Goal: Information Seeking & Learning: Learn about a topic

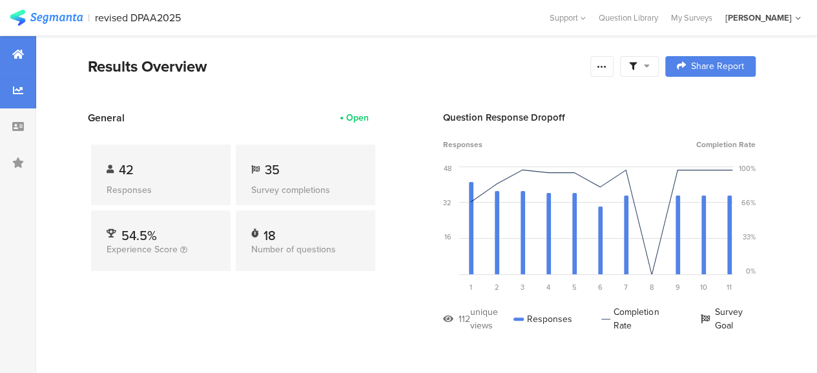
click at [21, 92] on icon at bounding box center [18, 90] width 10 height 10
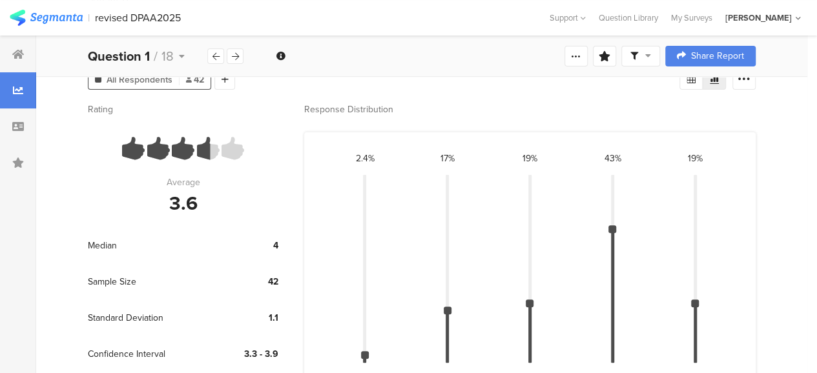
scroll to position [194, 0]
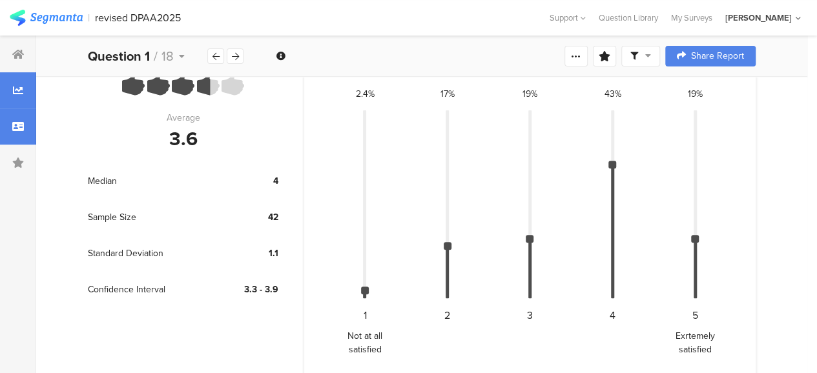
click at [20, 129] on icon at bounding box center [18, 126] width 12 height 10
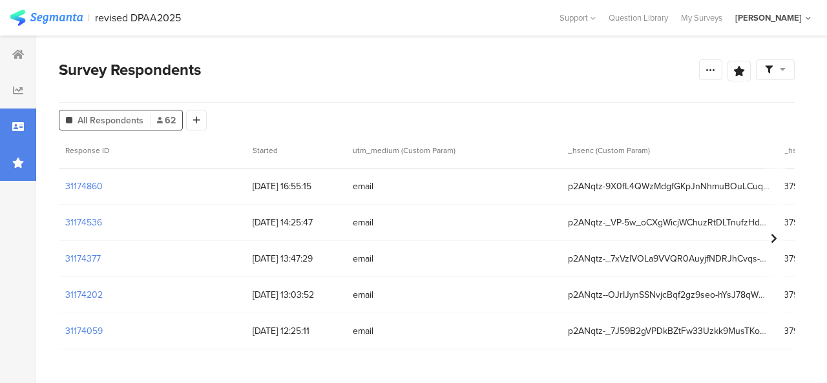
click at [21, 154] on div at bounding box center [18, 163] width 36 height 36
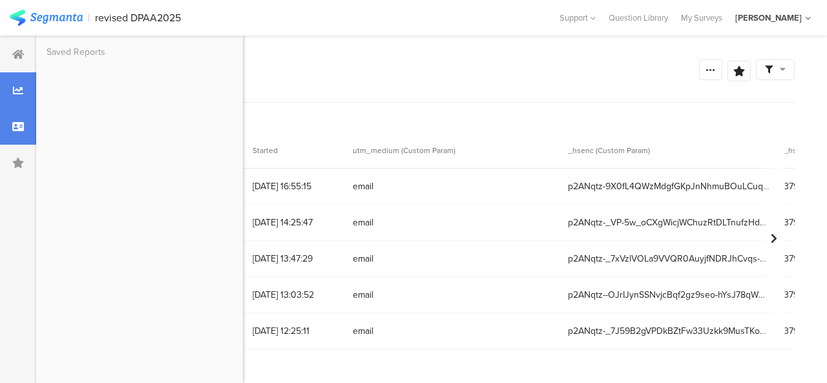
click at [21, 88] on icon at bounding box center [18, 90] width 10 height 10
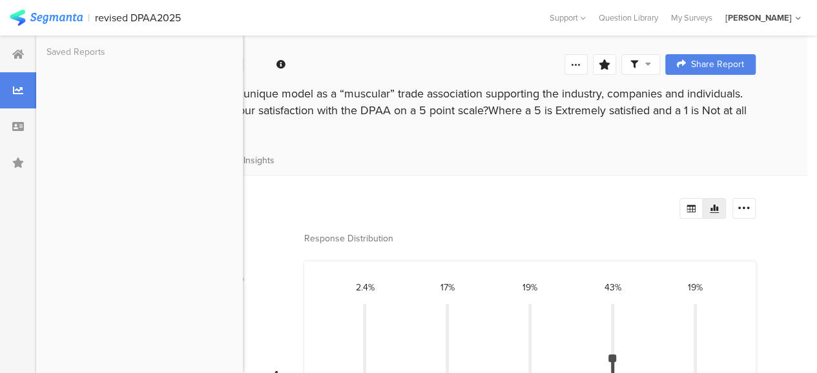
click at [302, 123] on div "DPAA works hard to provide a unique model as a “muscular” trade association sup…" at bounding box center [422, 110] width 668 height 50
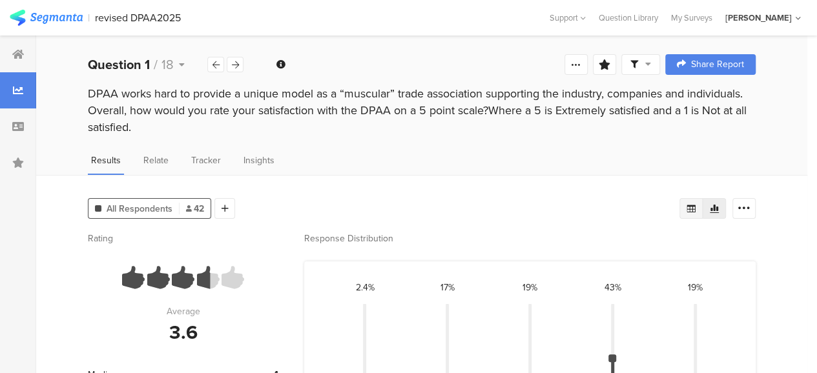
click at [696, 210] on icon at bounding box center [691, 209] width 9 height 8
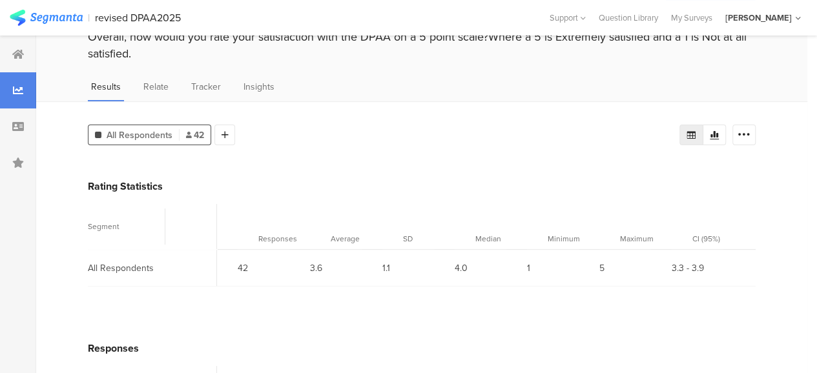
scroll to position [63, 0]
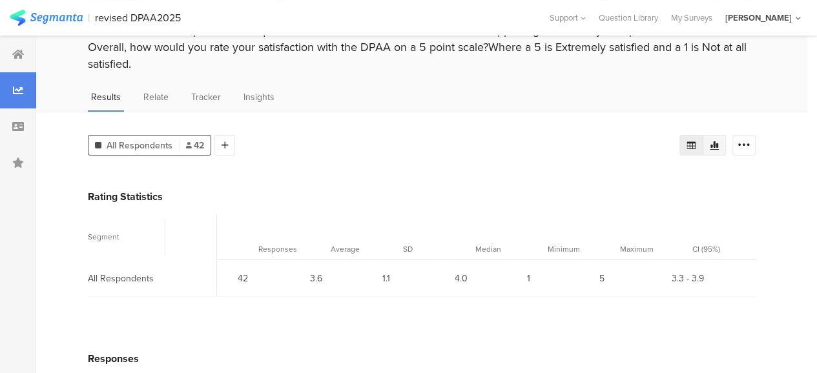
click at [719, 147] on icon at bounding box center [714, 145] width 9 height 8
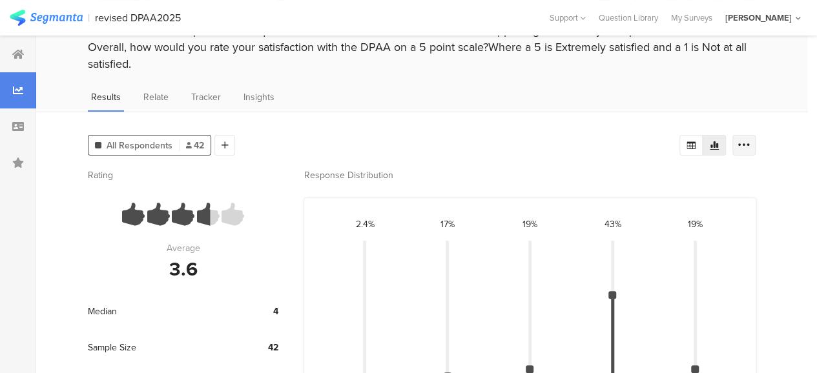
click at [751, 151] on icon at bounding box center [744, 145] width 13 height 13
click at [769, 284] on div "All Respondents 42 Add Segment Rating Average 3.6 Median 4 Sample Size 42 Stand…" at bounding box center [421, 315] width 771 height 406
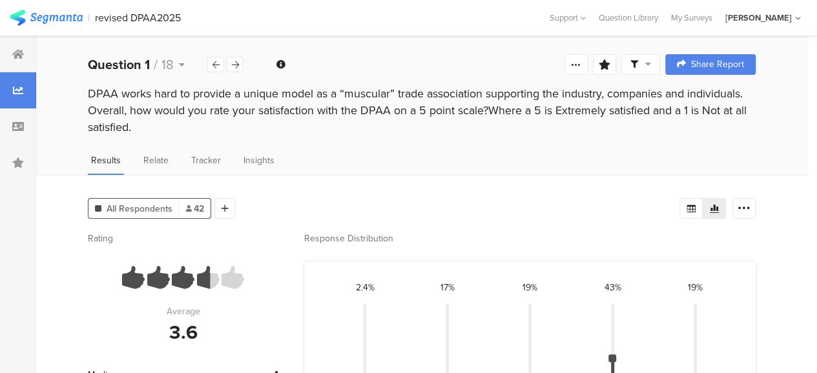
drag, startPoint x: 88, startPoint y: 91, endPoint x: 756, endPoint y: 125, distance: 668.8
click at [756, 125] on div "DPAA works hard to provide a unique model as a “muscular” trade association sup…" at bounding box center [422, 110] width 668 height 50
copy div "DPAA works hard to provide a unique model as a “muscular” trade association sup…"
click at [236, 59] on div at bounding box center [235, 65] width 17 height 16
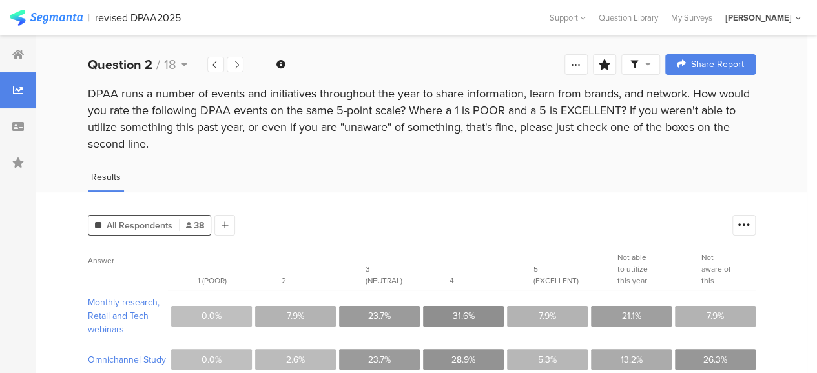
drag, startPoint x: 88, startPoint y: 94, endPoint x: 504, endPoint y: 140, distance: 418.6
click at [504, 140] on div "DPAA runs a number of events and initiatives throughout the year to share infor…" at bounding box center [422, 118] width 668 height 67
copy div "DPAA runs a number of events and initiatives throughout the year to share infor…"
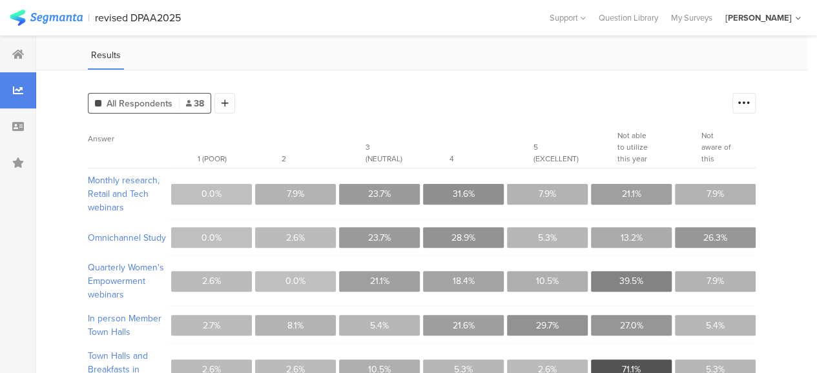
scroll to position [129, 0]
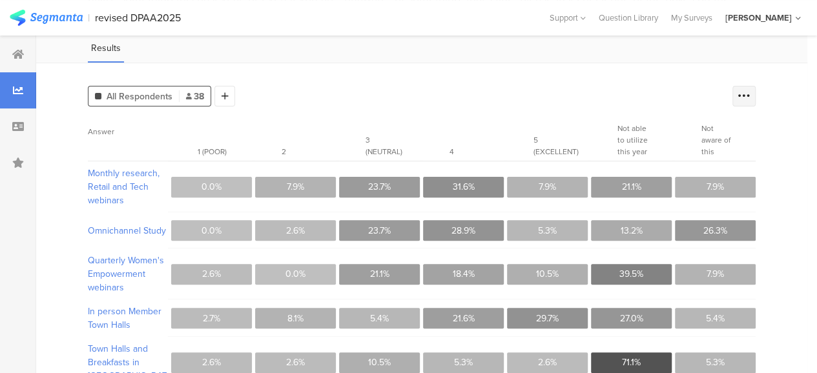
click at [751, 98] on icon at bounding box center [744, 96] width 13 height 13
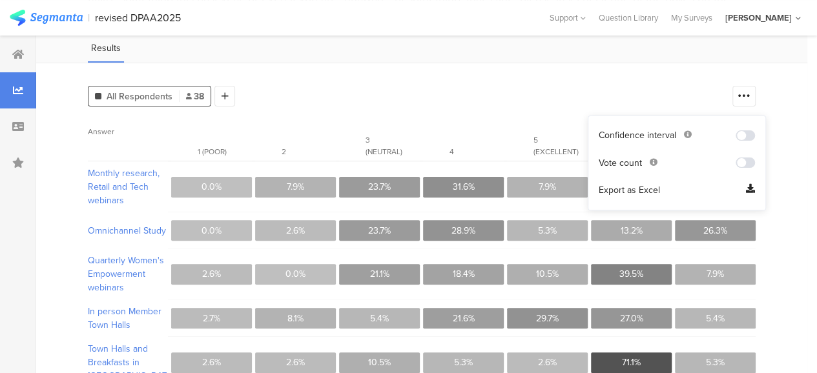
click at [790, 112] on div "All Respondents 38 Add Segment Answer 1 (POOR) 2 3 (NEUTRAL) 4 5 (EXCELLENT) No…" at bounding box center [421, 330] width 771 height 535
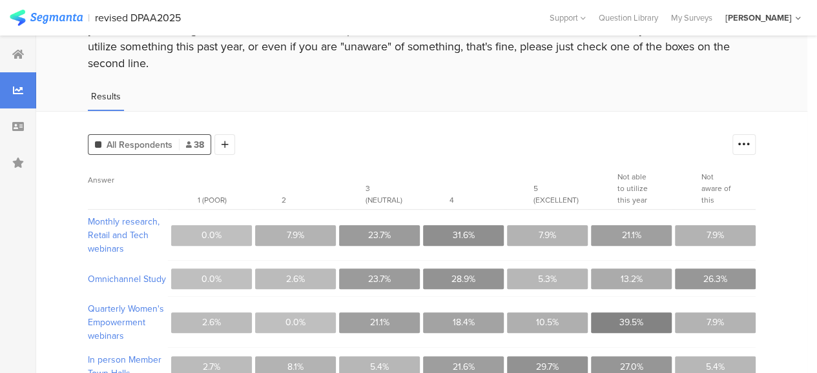
scroll to position [78, 0]
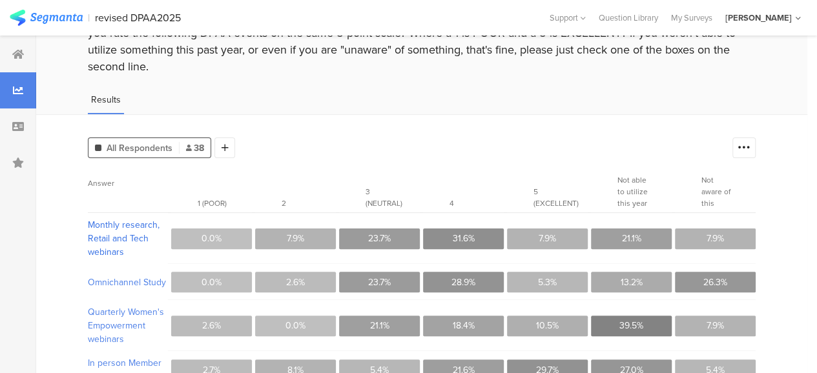
click at [98, 229] on span "Monthly research, Retail and Tech webinars" at bounding box center [127, 238] width 79 height 41
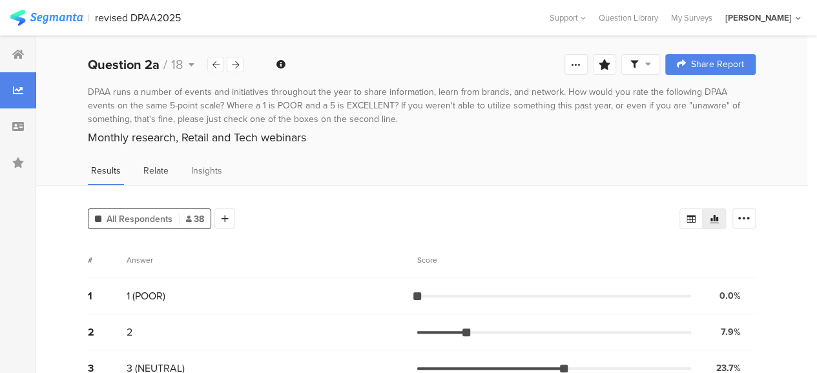
click at [152, 169] on span "Relate" at bounding box center [155, 171] width 25 height 14
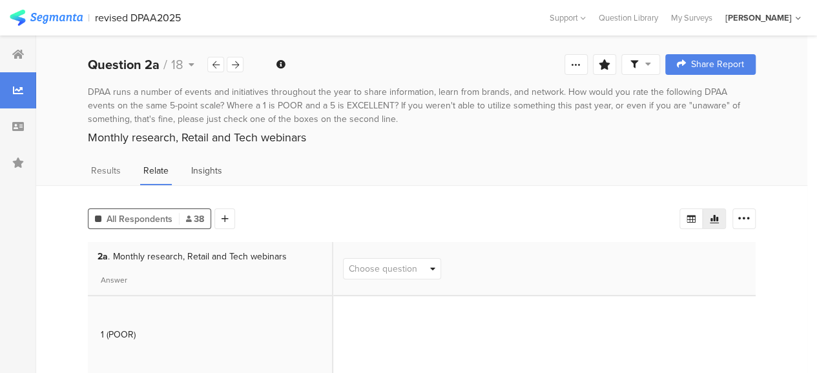
click at [213, 170] on span "Insights" at bounding box center [206, 171] width 31 height 14
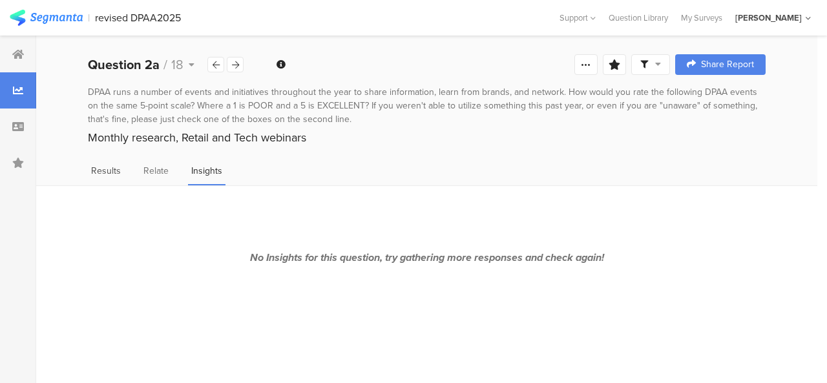
click at [118, 172] on span "Results" at bounding box center [106, 171] width 30 height 14
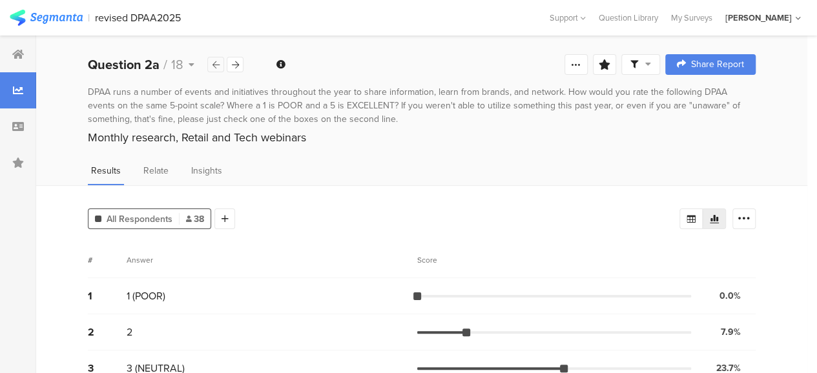
click at [215, 64] on icon at bounding box center [216, 65] width 7 height 8
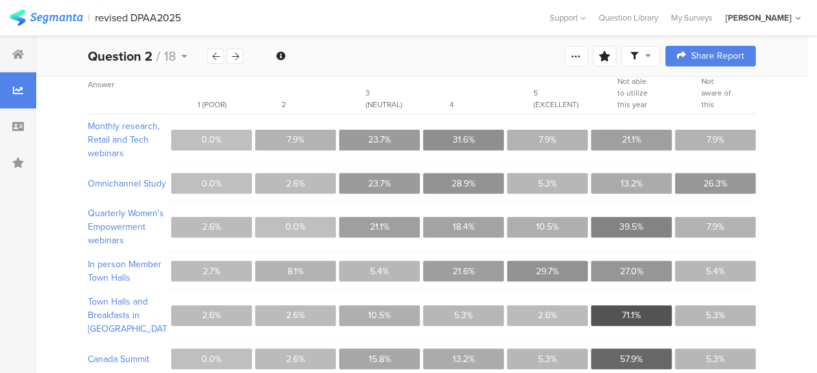
scroll to position [194, 0]
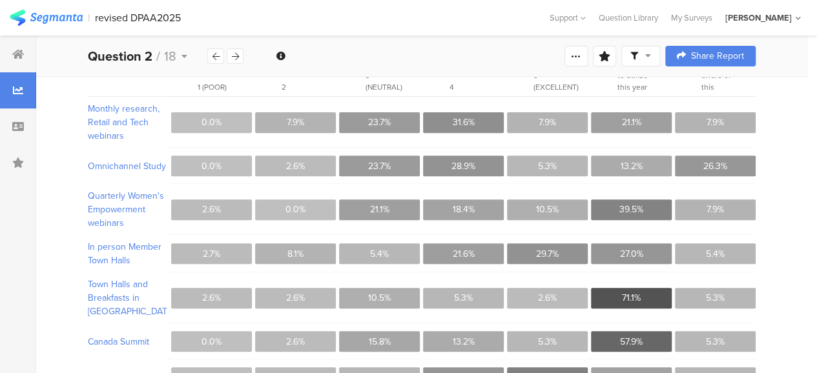
click at [795, 244] on div "All Respondents 38 Add Segment Answer 1 (POOR) 2 3 (NEUTRAL) 4 5 (EXCELLENT) No…" at bounding box center [421, 265] width 771 height 535
click at [528, 337] on div "Canada Summit 0.0% 2.6% 15.8% 13.2% 5.3% 57.9% 5.3%" at bounding box center [422, 342] width 668 height 36
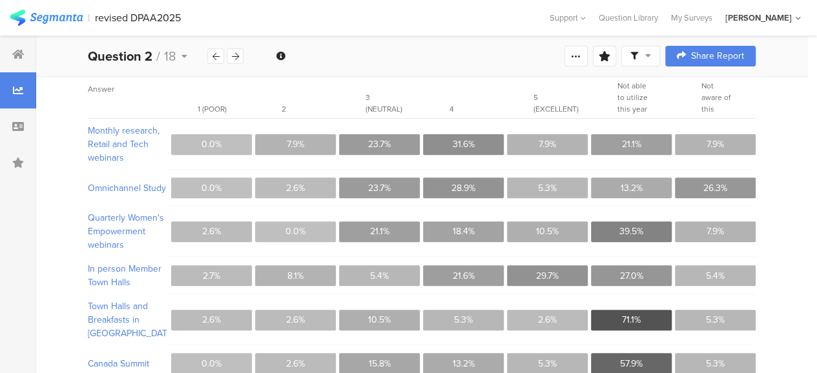
scroll to position [173, 0]
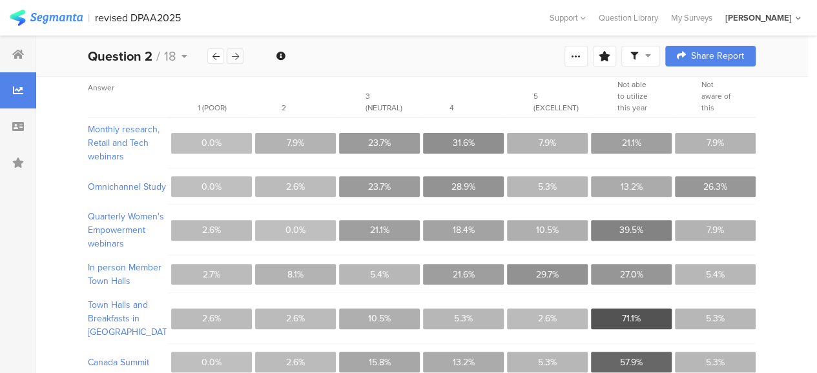
click at [238, 56] on icon at bounding box center [235, 56] width 7 height 8
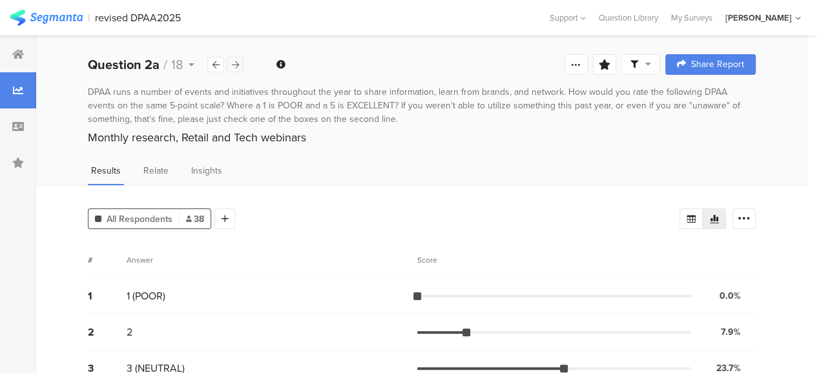
click at [236, 61] on icon at bounding box center [235, 65] width 7 height 8
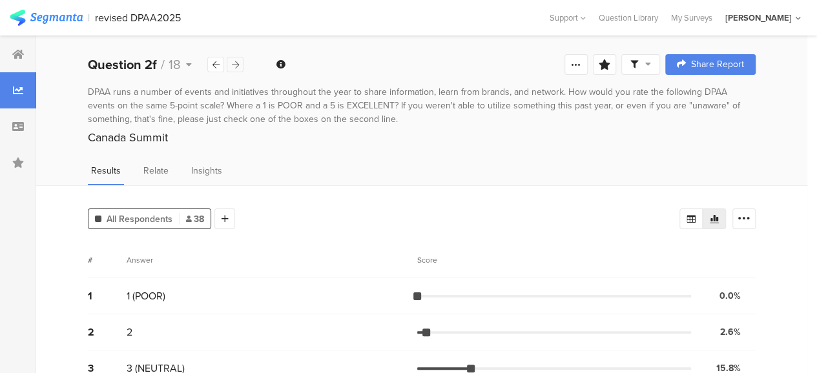
click at [236, 61] on icon at bounding box center [235, 65] width 7 height 8
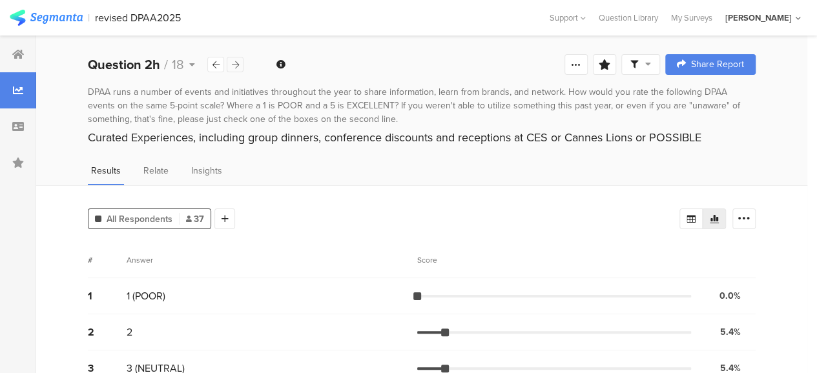
click at [236, 61] on icon at bounding box center [235, 65] width 7 height 8
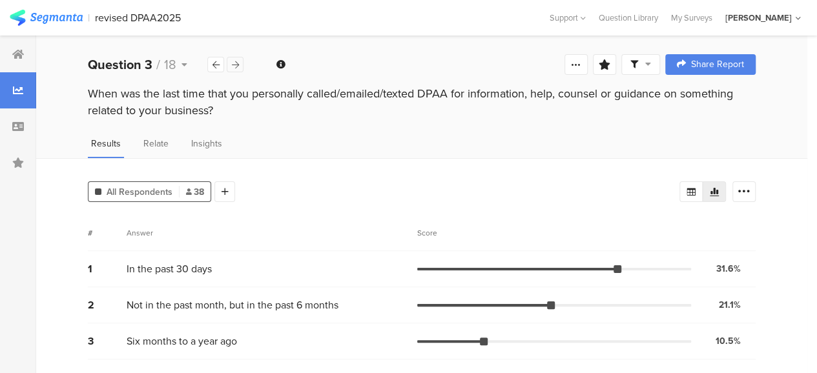
click at [239, 63] on div at bounding box center [235, 65] width 17 height 16
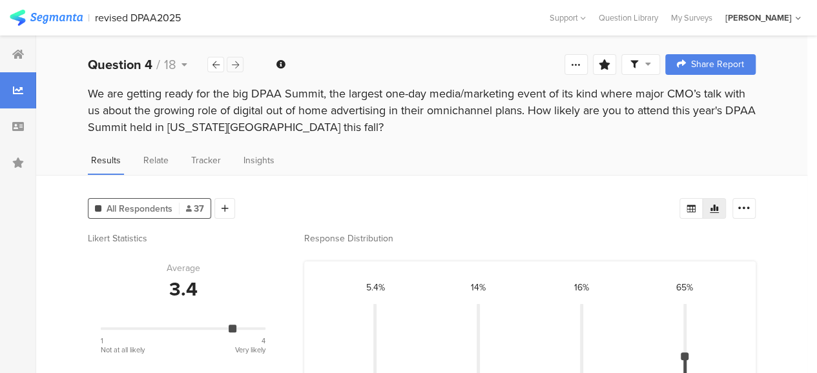
click at [235, 64] on icon at bounding box center [235, 65] width 7 height 8
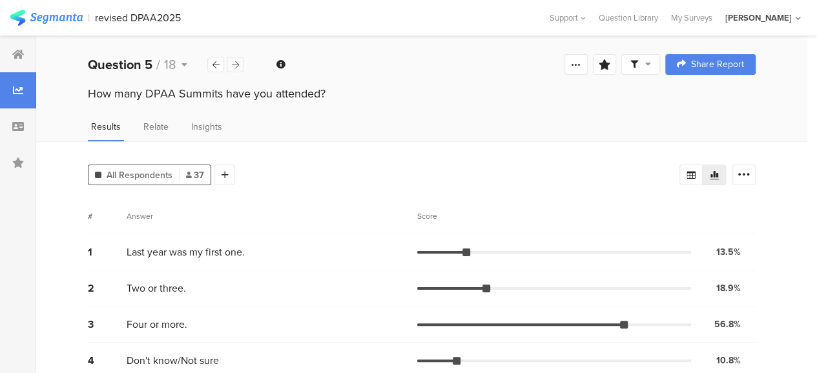
click at [235, 64] on icon at bounding box center [235, 65] width 7 height 8
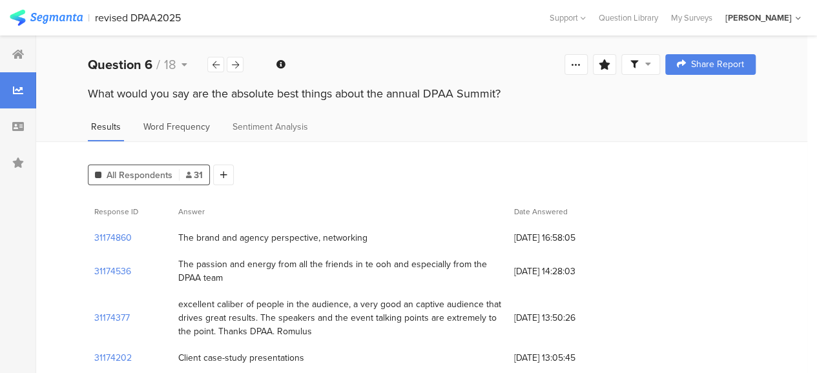
click at [185, 125] on span "Word Frequency" at bounding box center [176, 127] width 67 height 14
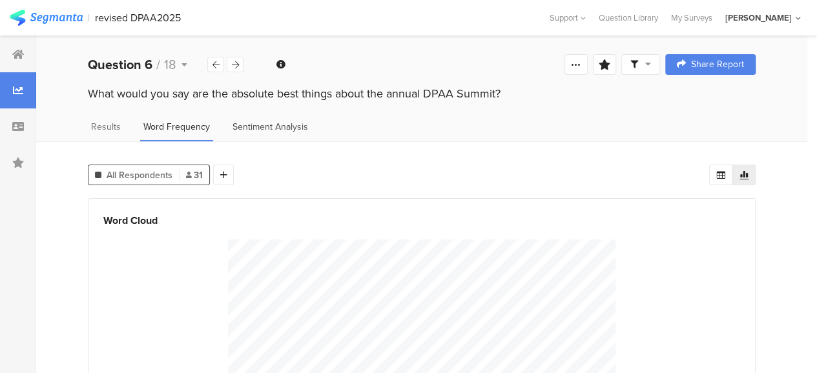
click at [271, 125] on span "Sentiment Analysis" at bounding box center [271, 127] width 76 height 14
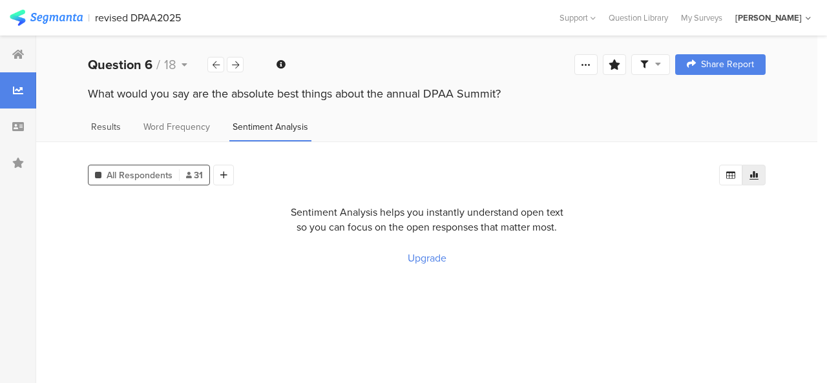
click at [110, 122] on span "Results" at bounding box center [106, 127] width 30 height 14
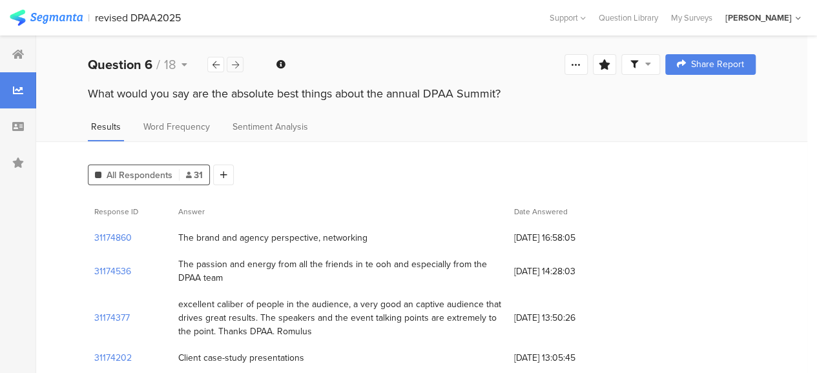
click at [236, 65] on icon at bounding box center [235, 65] width 7 height 8
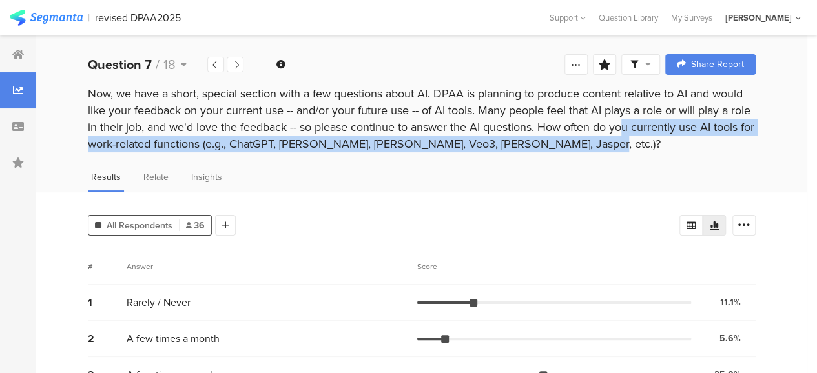
drag, startPoint x: 541, startPoint y: 129, endPoint x: 610, endPoint y: 151, distance: 72.5
click at [610, 151] on div "Now, we have a short, special section with a few questions about AI. DPAA is pl…" at bounding box center [422, 118] width 668 height 67
copy div "How often do you currently use AI tools for work-related functions (e.g., ChatG…"
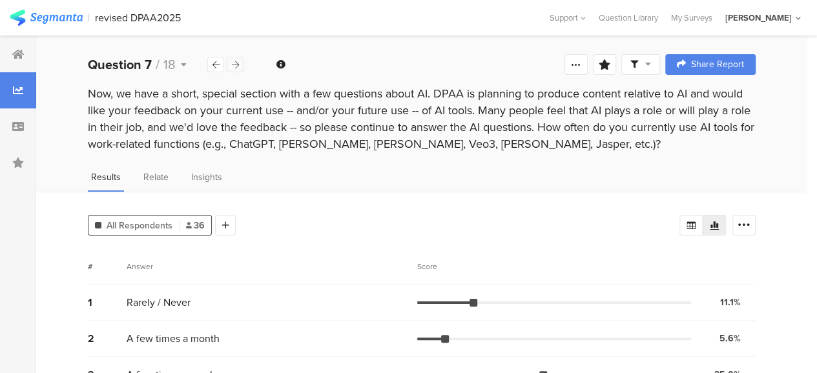
click at [234, 64] on icon at bounding box center [235, 65] width 7 height 8
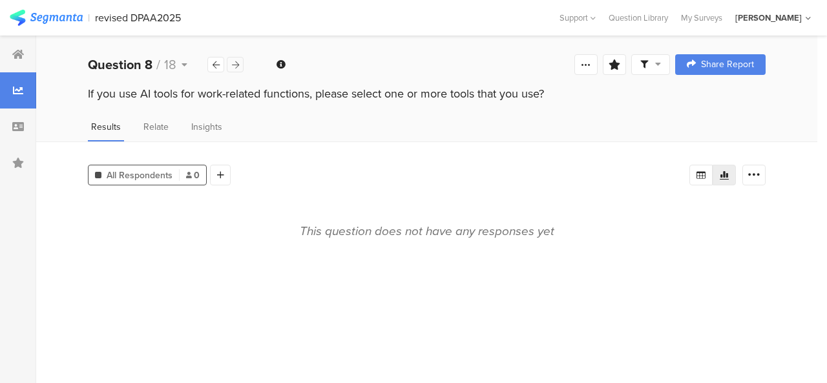
click at [235, 64] on icon at bounding box center [235, 65] width 7 height 8
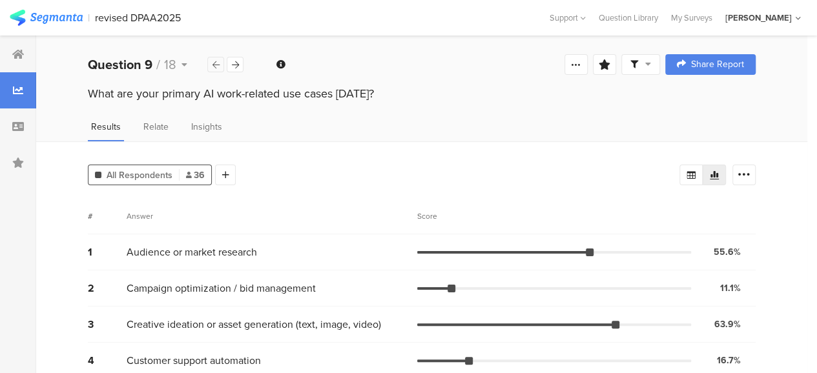
click at [215, 67] on icon at bounding box center [216, 65] width 7 height 8
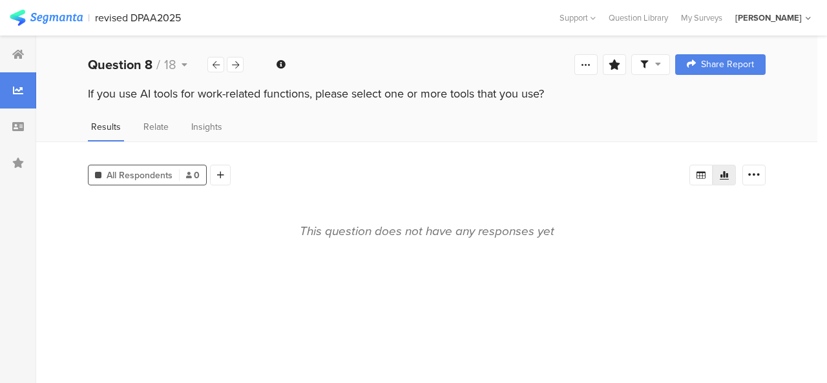
drag, startPoint x: 88, startPoint y: 95, endPoint x: 555, endPoint y: 92, distance: 467.1
click at [555, 92] on div "If you use AI tools for work-related functions, please select one or more tools…" at bounding box center [427, 93] width 678 height 17
copy div "If you use AI tools for work-related functions, please select one or more tools…"
click at [101, 240] on div "This question does not have any responses yet" at bounding box center [427, 285] width 678 height 175
click at [234, 64] on icon at bounding box center [235, 65] width 7 height 8
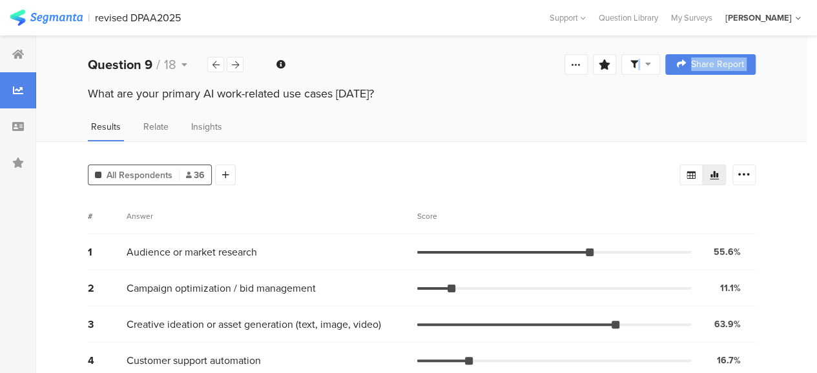
drag, startPoint x: 90, startPoint y: 95, endPoint x: 207, endPoint y: 82, distance: 117.0
click at [207, 82] on section "Welcome page 1 DPAA works hard to provide a unique model as a “muscular” trade …" at bounding box center [421, 339] width 771 height 607
drag, startPoint x: 368, startPoint y: 95, endPoint x: 92, endPoint y: 98, distance: 275.2
click at [92, 98] on div "What are your primary AI work-related use cases [DATE]?" at bounding box center [422, 93] width 668 height 17
copy div "What are your primary AI work-related use cases [DATE]"
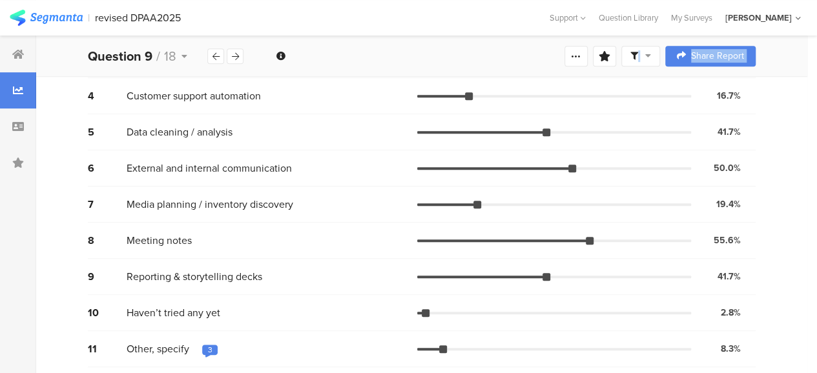
scroll to position [269, 0]
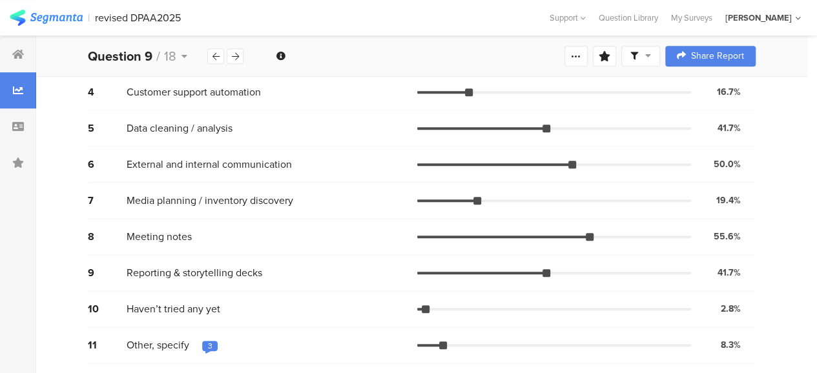
click at [213, 342] on div "3" at bounding box center [210, 347] width 16 height 13
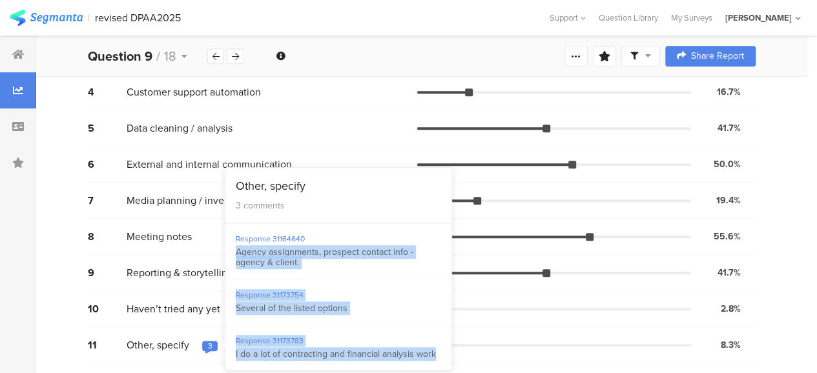
drag, startPoint x: 236, startPoint y: 254, endPoint x: 433, endPoint y: 352, distance: 220.1
click at [433, 352] on div "Response 31164640 Agency assignments, prospect contact info - agency & client. …" at bounding box center [338, 297] width 226 height 147
copy div "Agency assignments, prospect contact info - agency & client. Response 31173754 …"
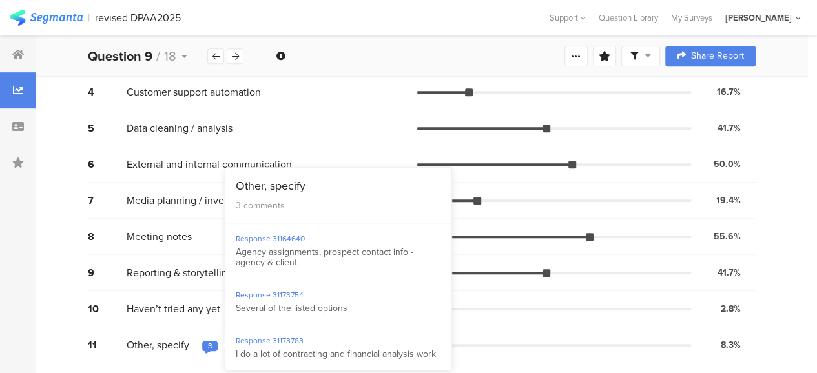
click at [789, 180] on div "All Respondents 36 Add Segment Segment markers Vote count # Answer Score 1 Audi…" at bounding box center [421, 123] width 771 height 501
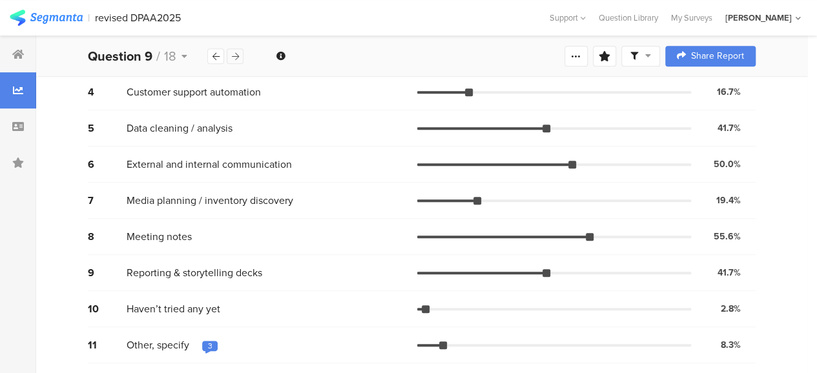
click at [240, 56] on div at bounding box center [235, 56] width 17 height 16
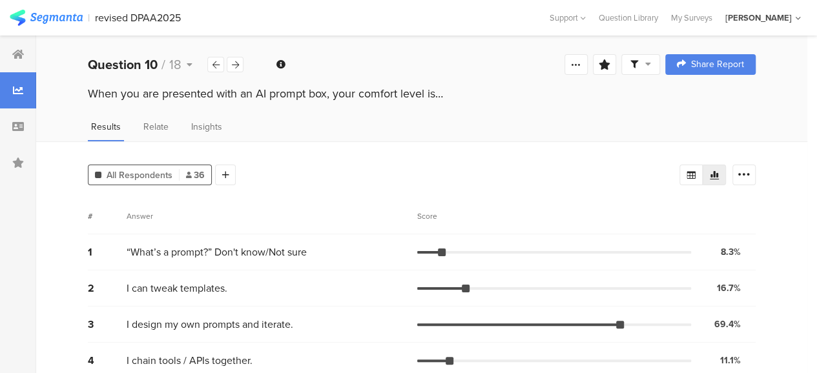
drag, startPoint x: 89, startPoint y: 94, endPoint x: 448, endPoint y: 93, distance: 359.2
click at [448, 93] on div "When you are presented with an AI prompt box, your comfort level is…" at bounding box center [422, 93] width 668 height 17
copy div "When you are presented with an AI prompt box, your comfort level is…"
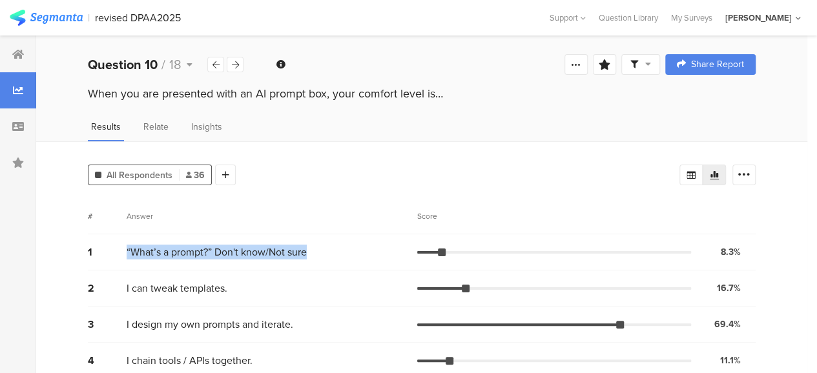
drag, startPoint x: 127, startPoint y: 253, endPoint x: 306, endPoint y: 251, distance: 178.9
click at [306, 251] on span "“What’s a prompt?” Don't know/Not sure" at bounding box center [217, 252] width 180 height 15
copy span "“What’s a prompt?” Don't know/Not sure"
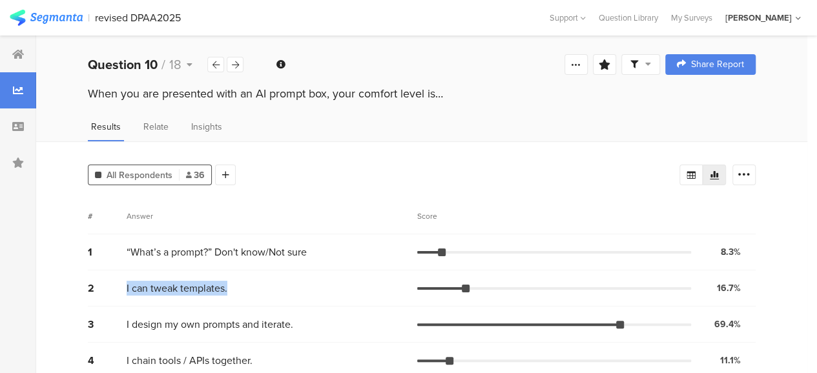
drag, startPoint x: 127, startPoint y: 291, endPoint x: 230, endPoint y: 285, distance: 103.6
click at [230, 285] on div "I can tweak templates." at bounding box center [272, 288] width 291 height 15
copy span "I can tweak templates."
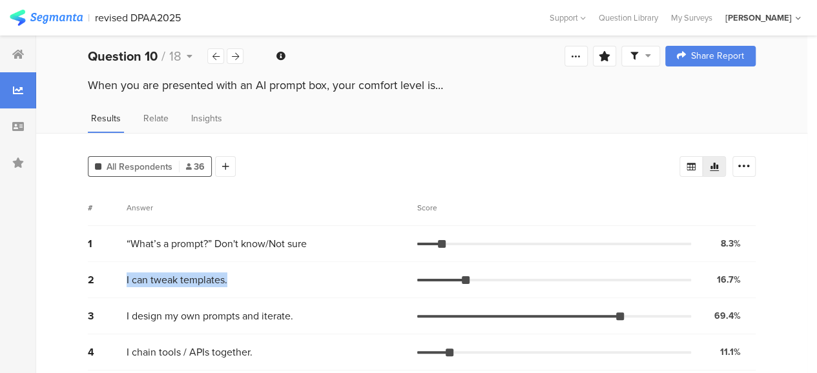
scroll to position [16, 0]
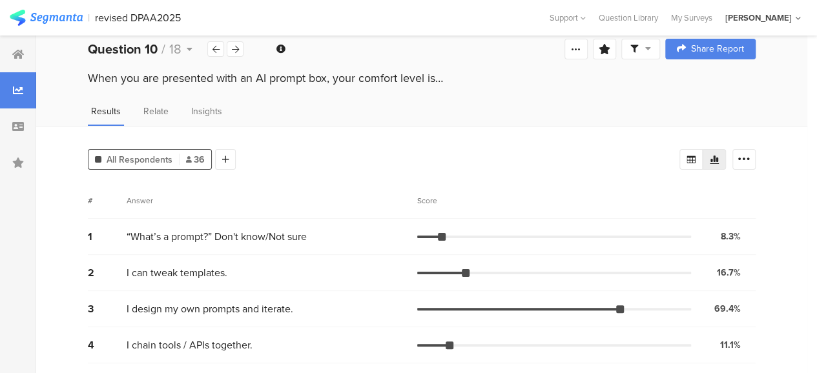
click at [345, 178] on div "All Respondents 36 Add Segment Segment markers Vote count # Answer Score 1 “Wha…" at bounding box center [421, 249] width 771 height 247
drag, startPoint x: 127, startPoint y: 308, endPoint x: 300, endPoint y: 301, distance: 172.6
click at [300, 302] on div "I design my own prompts and iterate." at bounding box center [272, 309] width 291 height 15
copy span "I design my own prompts and iterate."
drag, startPoint x: 127, startPoint y: 346, endPoint x: 255, endPoint y: 348, distance: 127.9
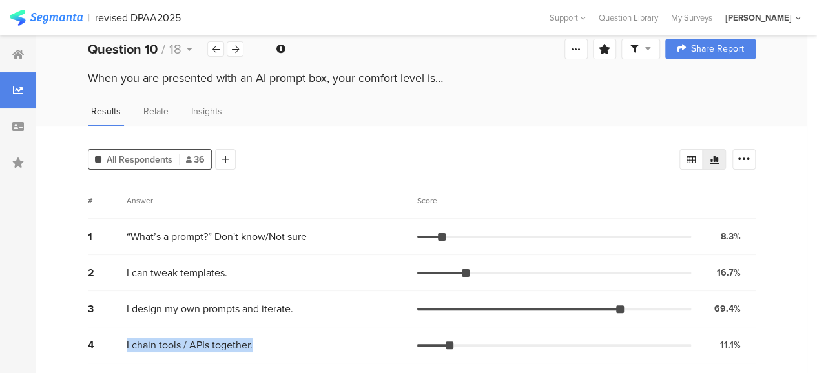
click at [255, 348] on div "I chain tools / APIs together." at bounding box center [272, 345] width 291 height 15
click at [239, 47] on div at bounding box center [235, 49] width 17 height 16
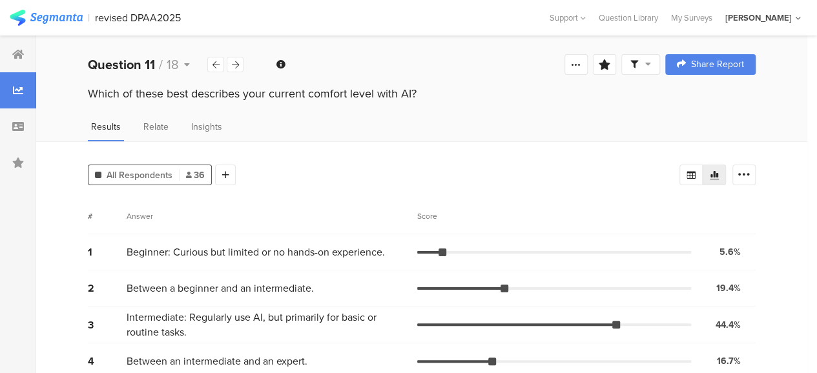
drag, startPoint x: 89, startPoint y: 94, endPoint x: 423, endPoint y: 92, distance: 334.0
click at [423, 92] on div "Which of these best describes your current comfort level with AI?" at bounding box center [422, 93] width 668 height 17
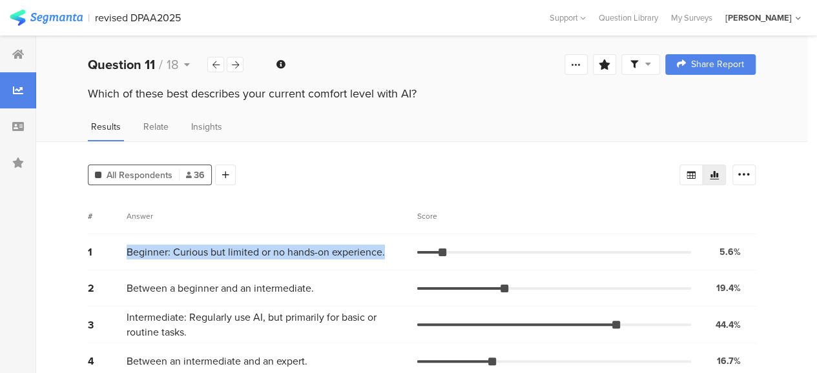
drag, startPoint x: 127, startPoint y: 251, endPoint x: 390, endPoint y: 246, distance: 263.6
click at [390, 246] on div "Beginner: Curious but limited or no hands-on experience." at bounding box center [272, 252] width 291 height 15
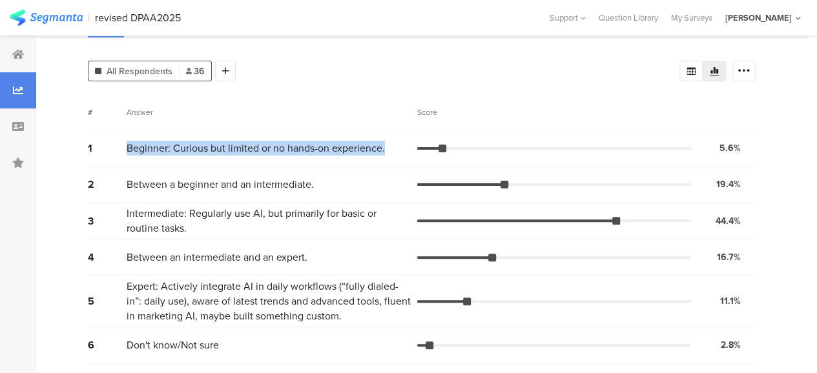
scroll to position [107, 0]
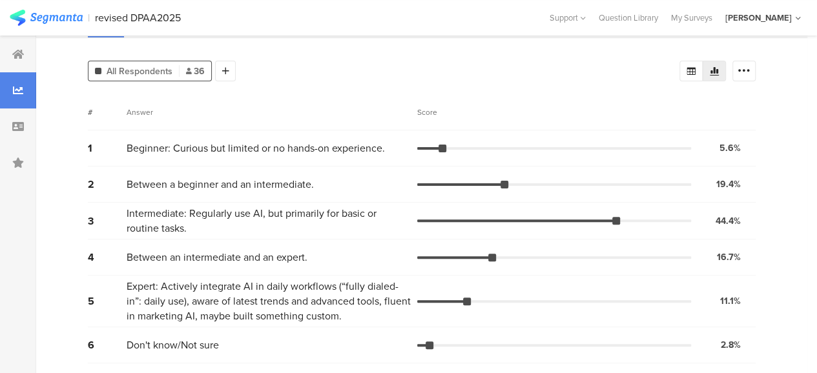
click at [693, 123] on div "# Answer Score" at bounding box center [422, 112] width 668 height 36
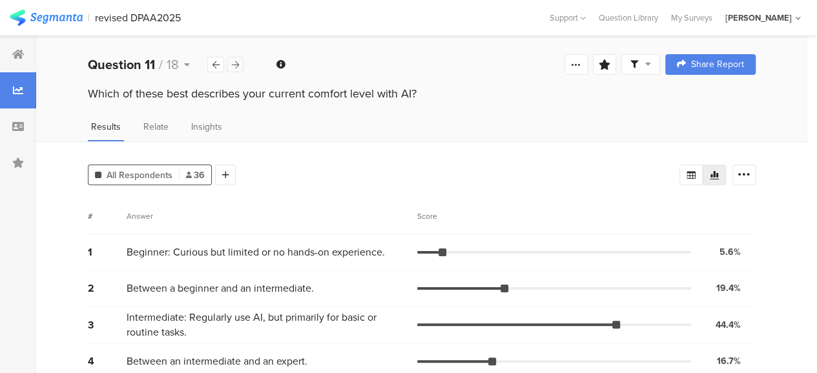
click at [236, 63] on icon at bounding box center [235, 65] width 7 height 8
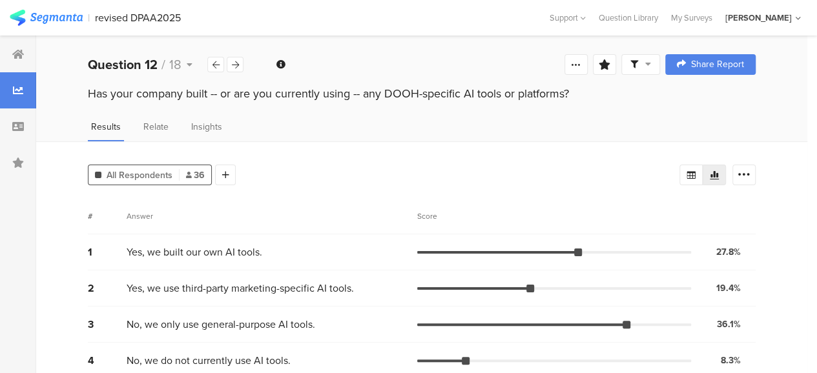
drag, startPoint x: 89, startPoint y: 94, endPoint x: 570, endPoint y: 93, distance: 481.3
click at [570, 93] on div "Has your company built -- or are you currently using -- any DOOH-specific AI to…" at bounding box center [422, 93] width 668 height 17
drag, startPoint x: 128, startPoint y: 253, endPoint x: 274, endPoint y: 250, distance: 146.0
click at [274, 250] on div "Yes, we built our own AI tools." at bounding box center [272, 252] width 291 height 15
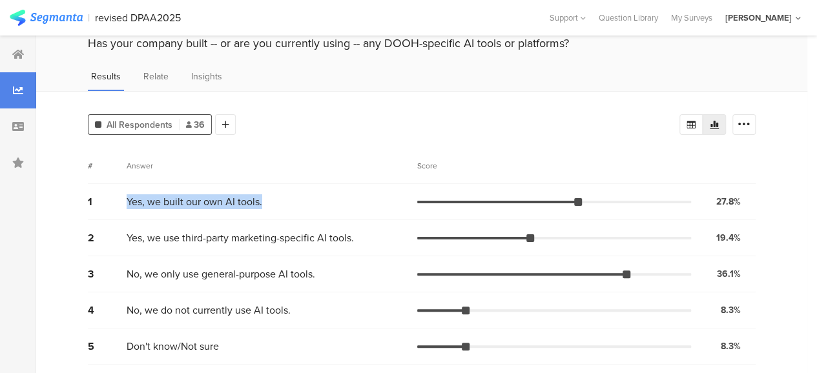
scroll to position [52, 0]
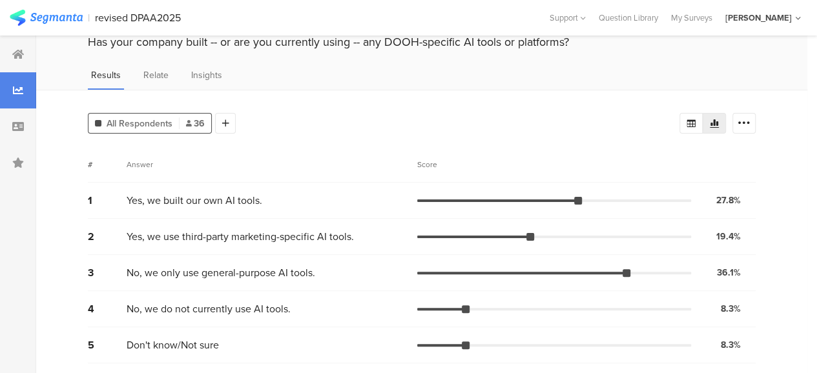
click at [655, 70] on div "Results Relate Insights" at bounding box center [421, 78] width 771 height 21
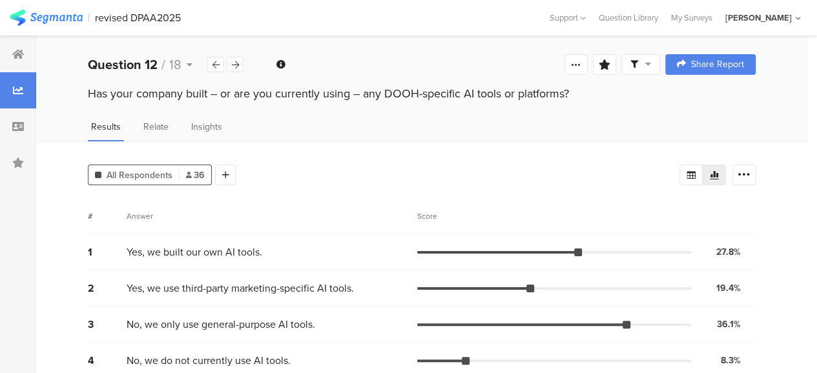
scroll to position [0, 0]
click at [236, 59] on div at bounding box center [235, 65] width 17 height 16
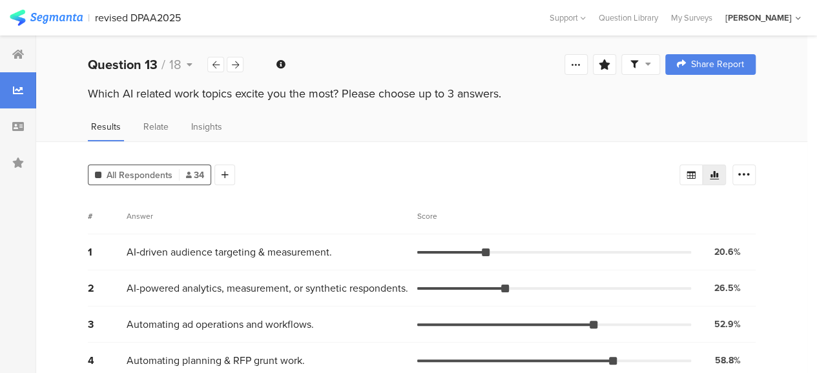
drag, startPoint x: 88, startPoint y: 94, endPoint x: 504, endPoint y: 90, distance: 416.1
click at [504, 90] on div "Which AI related work topics excite you the most? Please choose up to 3 answers." at bounding box center [422, 93] width 668 height 17
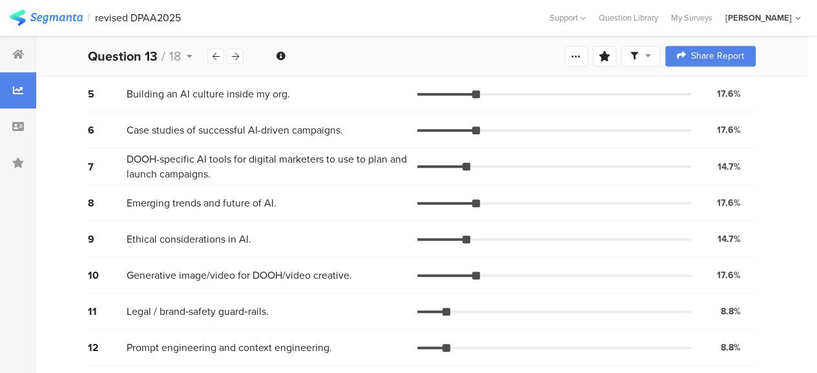
scroll to position [306, 0]
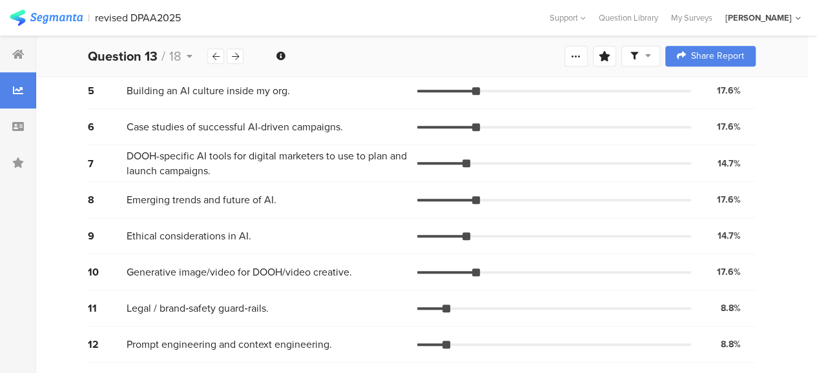
click at [787, 256] on div "All Respondents 34 Add Segment Segment markers Vote count # Answer Score 1 AI‑d…" at bounding box center [421, 122] width 771 height 574
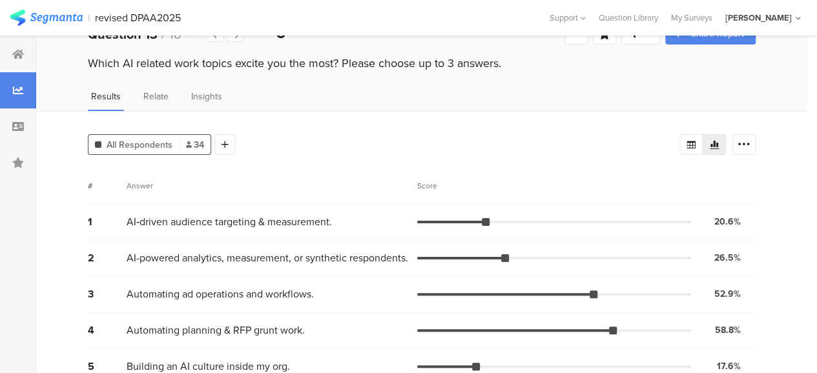
scroll to position [19, 0]
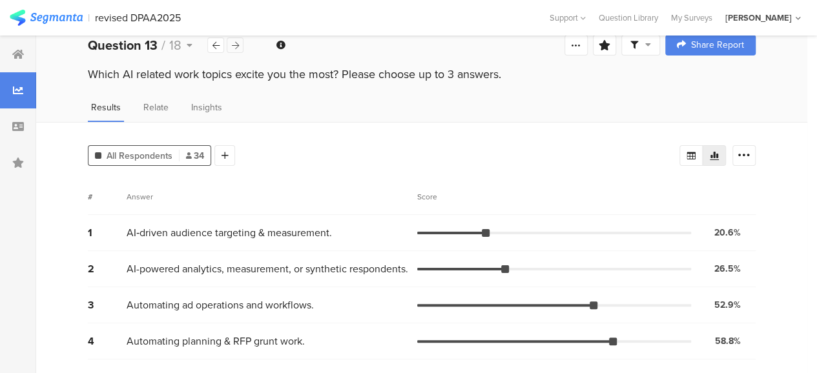
click at [236, 43] on icon at bounding box center [235, 45] width 7 height 8
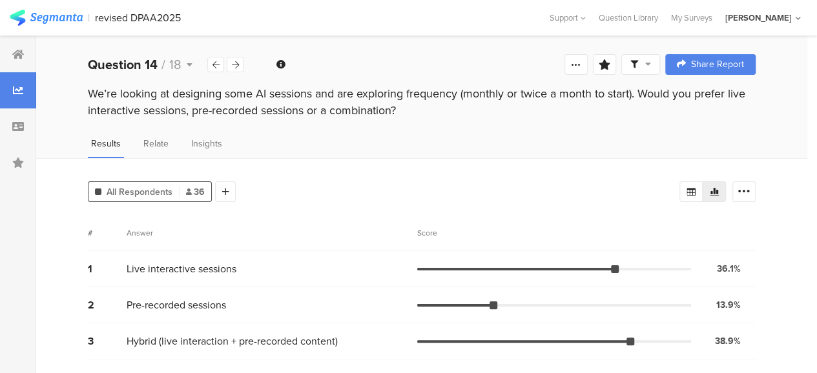
drag, startPoint x: 88, startPoint y: 92, endPoint x: 415, endPoint y: 105, distance: 327.1
click at [415, 105] on div "We’re looking at designing some AI sessions and are exploring frequency (monthl…" at bounding box center [422, 102] width 668 height 34
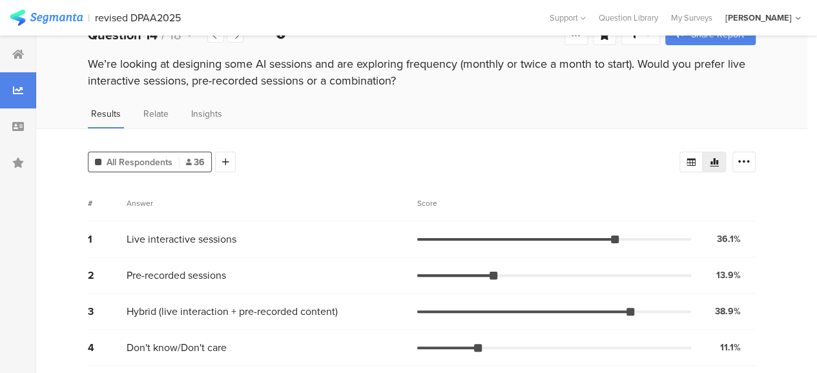
scroll to position [32, 0]
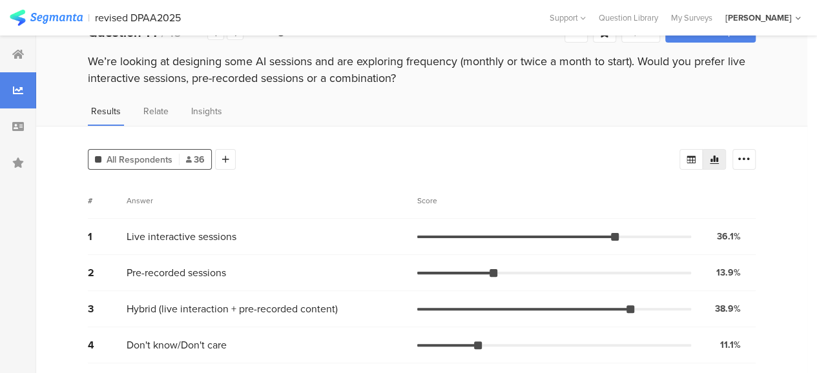
click at [765, 89] on div "We’re looking at designing some AI sessions and are exploring frequency (monthl…" at bounding box center [421, 71] width 771 height 37
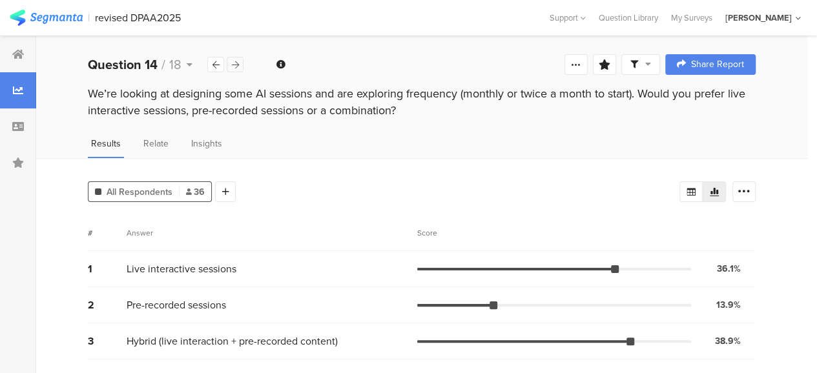
click at [239, 63] on div at bounding box center [235, 65] width 17 height 16
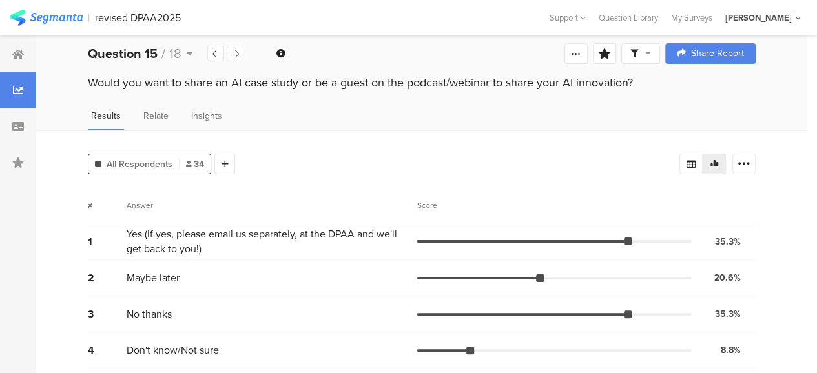
scroll to position [17, 0]
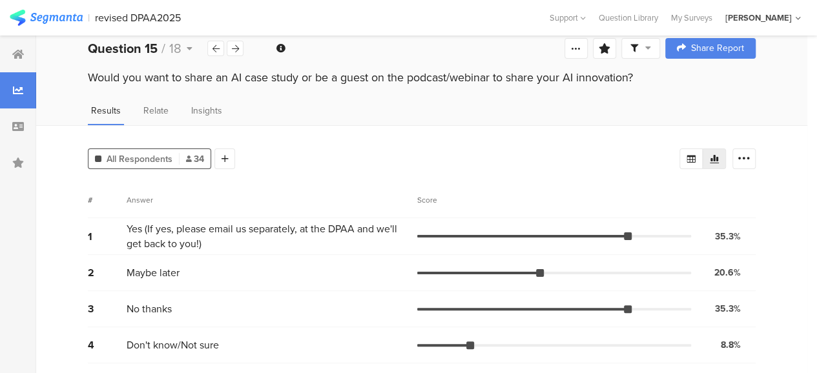
drag, startPoint x: 88, startPoint y: 76, endPoint x: 656, endPoint y: 79, distance: 568.5
click at [656, 79] on div "Would you want to share an AI case study or be a guest on the podcast/webinar t…" at bounding box center [422, 77] width 668 height 17
click at [768, 98] on div "Would you want to share an AI case study or be a guest on the podcast/webinar t…" at bounding box center [421, 89] width 771 height 41
click at [237, 45] on icon at bounding box center [235, 49] width 7 height 8
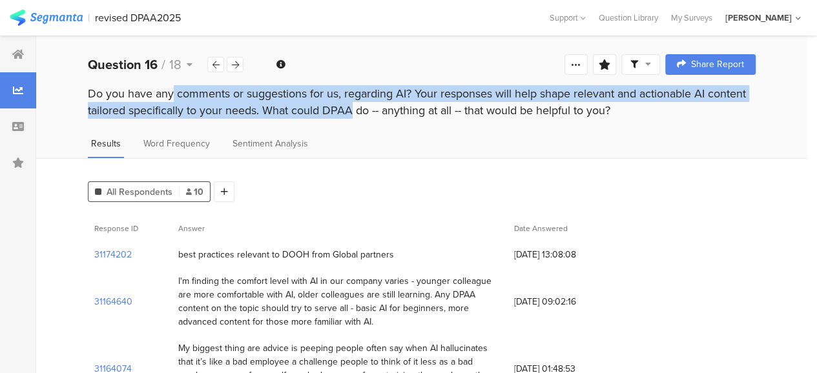
drag, startPoint x: 88, startPoint y: 96, endPoint x: 263, endPoint y: 105, distance: 175.3
click at [263, 105] on div "Do you have any comments or suggestions for us, regarding AI? Your responses wi…" at bounding box center [422, 102] width 668 height 34
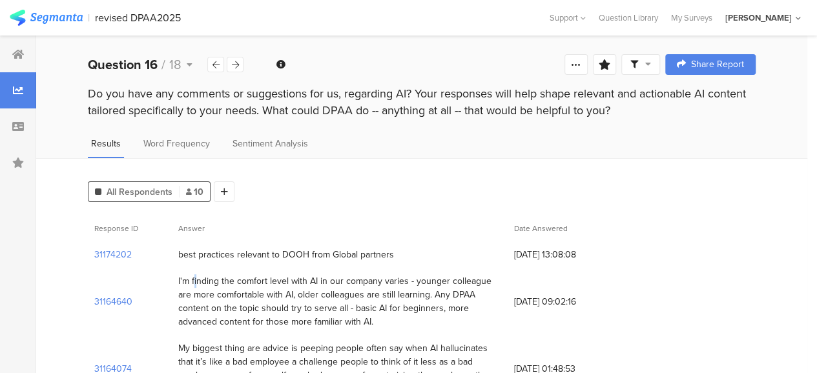
click at [181, 284] on div "I'm finding the comfort level with AI in our company varies - younger colleague…" at bounding box center [340, 301] width 336 height 67
click at [164, 303] on div "31164640" at bounding box center [130, 301] width 84 height 67
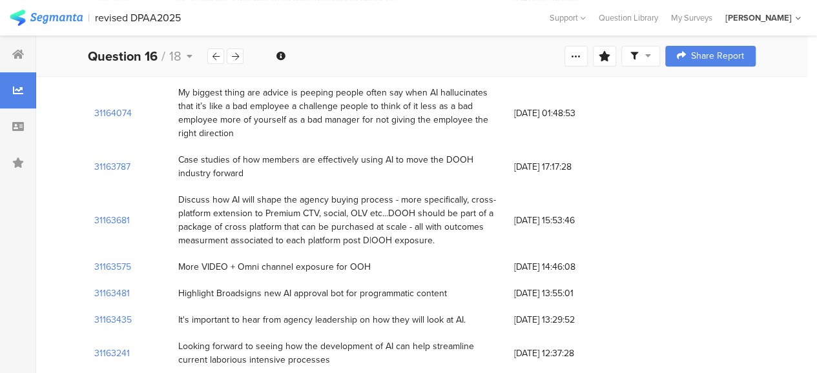
scroll to position [287, 0]
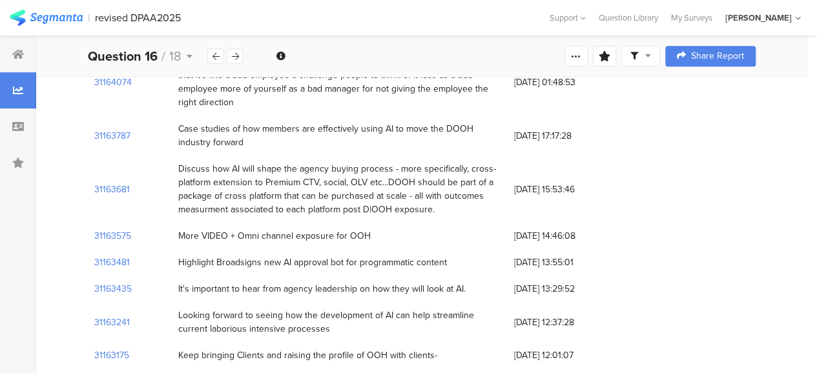
drag, startPoint x: 179, startPoint y: 280, endPoint x: 441, endPoint y: 316, distance: 264.8
click at [441, 316] on div "31174202 best practices relevant to DOOH from Global partners [DATE] 13:08:08 3…" at bounding box center [422, 162] width 668 height 414
click at [235, 54] on icon at bounding box center [235, 56] width 7 height 8
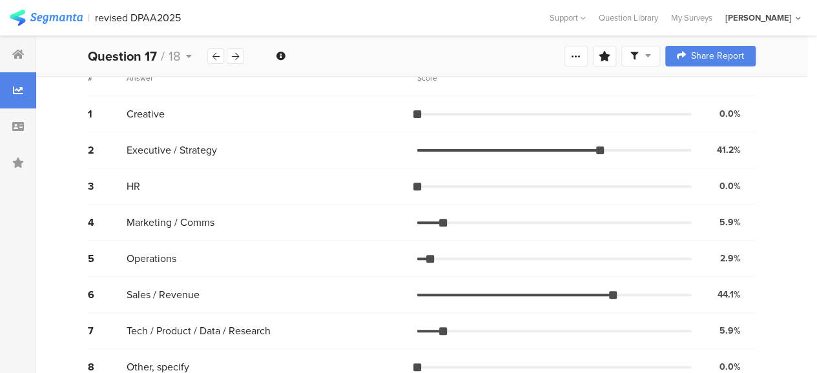
scroll to position [140, 0]
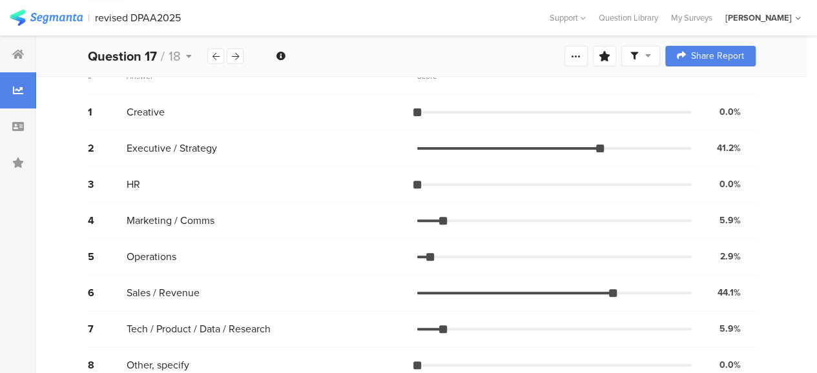
click at [67, 185] on div "All Respondents 34 Add Segment Segment markers Vote count # Answer Score 1 Crea…" at bounding box center [421, 197] width 771 height 392
click at [236, 56] on icon at bounding box center [235, 56] width 7 height 8
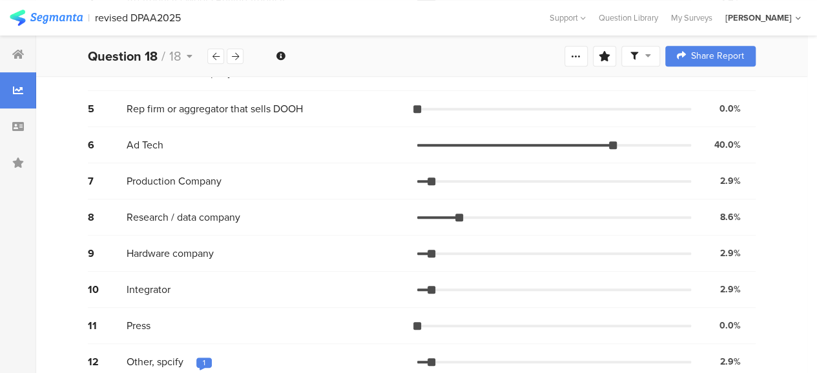
scroll to position [305, 0]
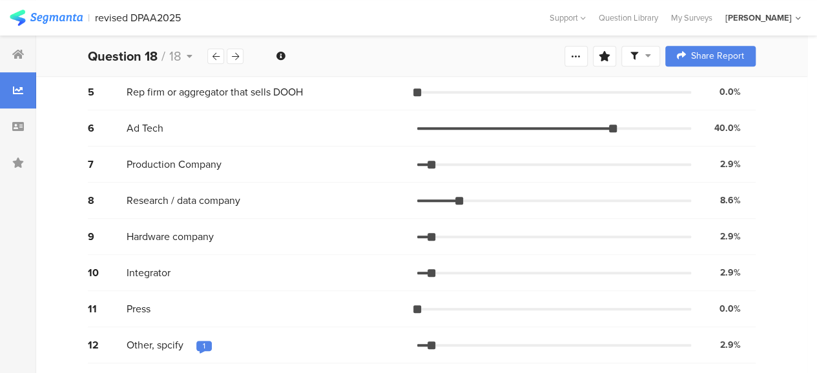
click at [199, 346] on div "1" at bounding box center [204, 347] width 16 height 13
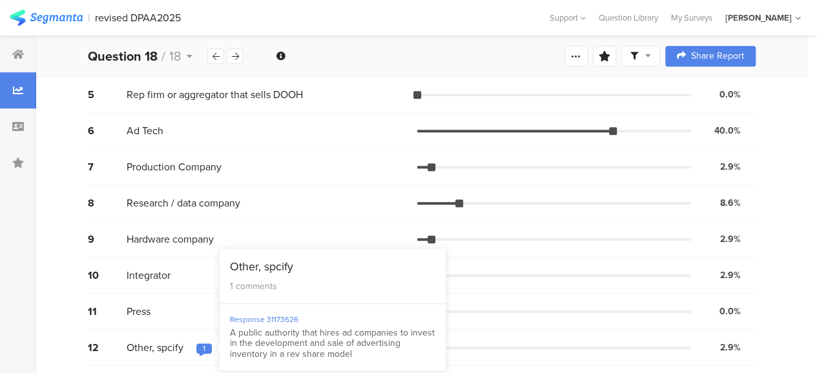
scroll to position [303, 0]
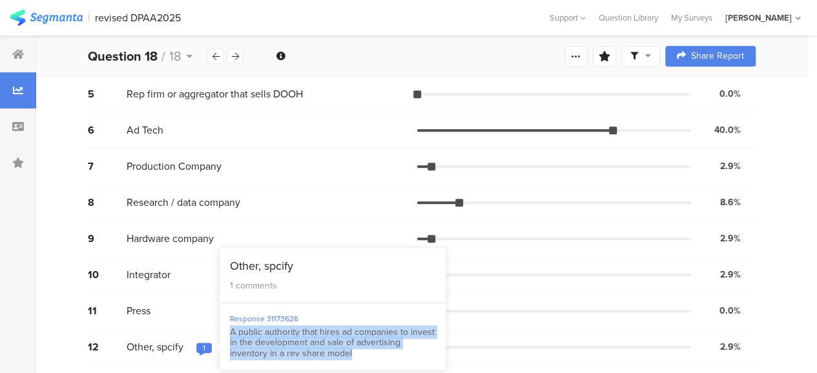
drag, startPoint x: 230, startPoint y: 331, endPoint x: 371, endPoint y: 350, distance: 142.7
click at [371, 350] on div "A public authority that hires ad companies to invest in the development and sal…" at bounding box center [332, 344] width 205 height 32
